Goal: Navigation & Orientation: Find specific page/section

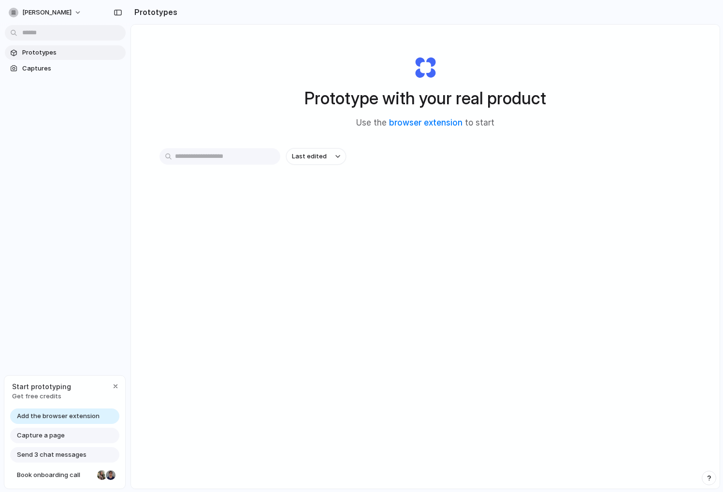
click at [194, 153] on input "text" at bounding box center [219, 156] width 121 height 16
click at [56, 434] on span "Capture a page" at bounding box center [41, 436] width 48 height 10
click at [115, 387] on div "button" at bounding box center [116, 387] width 8 height 8
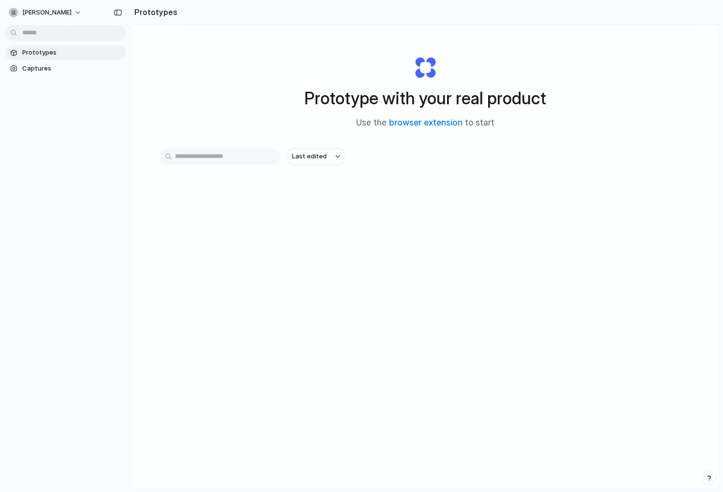
click at [210, 159] on input "text" at bounding box center [219, 156] width 121 height 16
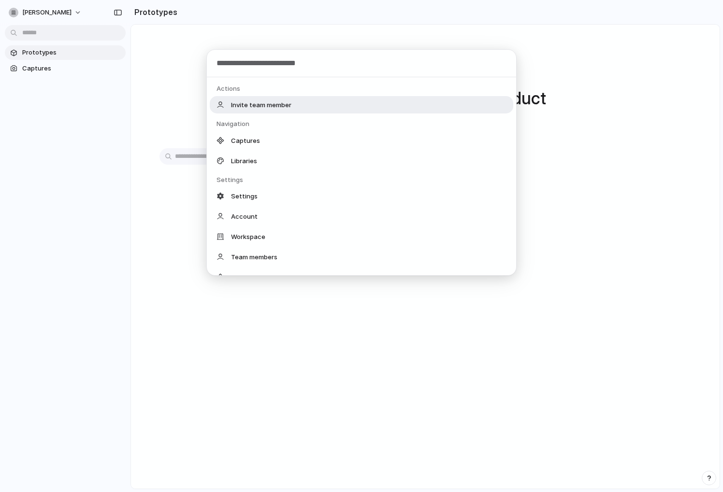
click at [78, 32] on body "vlad-hansa Prototypes Captures Prototypes Prototype with your real product Use …" at bounding box center [361, 246] width 723 height 492
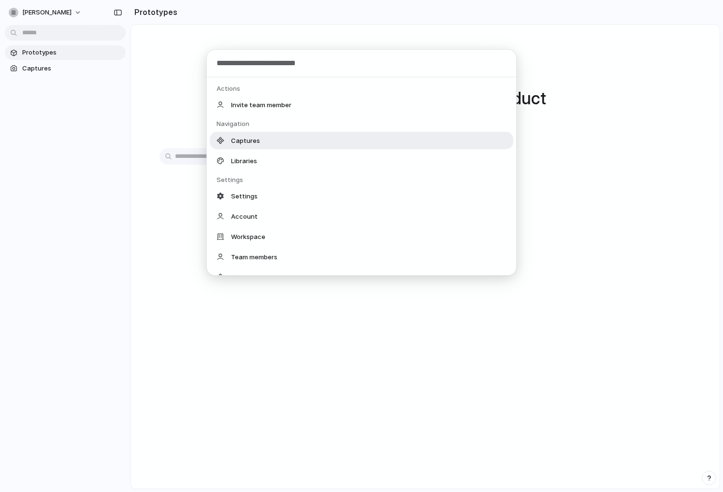
click at [253, 142] on span "Captures" at bounding box center [245, 141] width 29 height 10
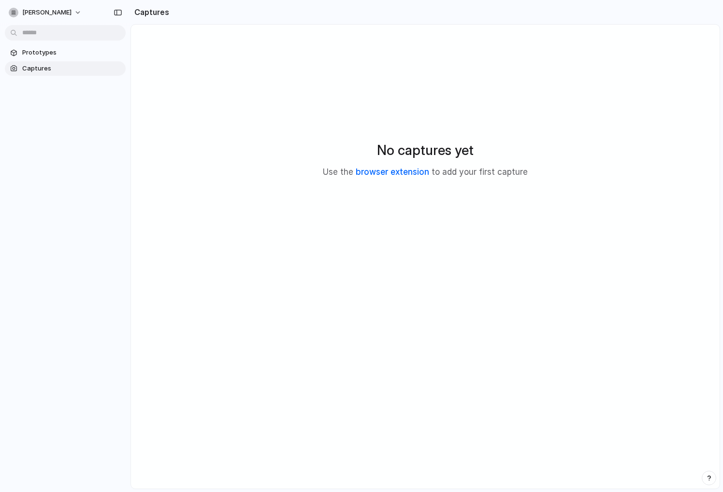
click at [398, 172] on link "browser extension" at bounding box center [392, 172] width 73 height 10
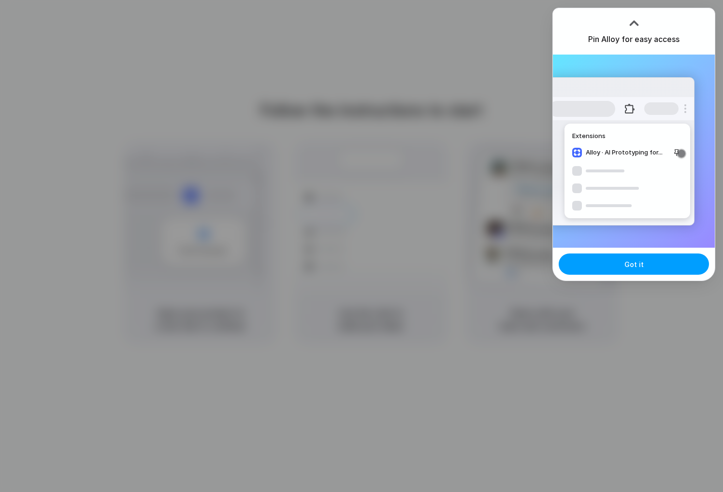
click at [651, 269] on button "Got it" at bounding box center [634, 264] width 150 height 21
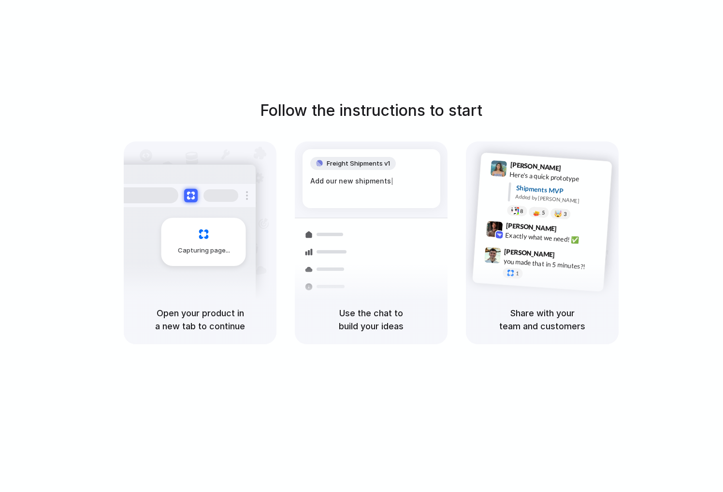
click at [362, 246] on div at bounding box center [362, 246] width 0 height 0
